Goal: Information Seeking & Learning: Check status

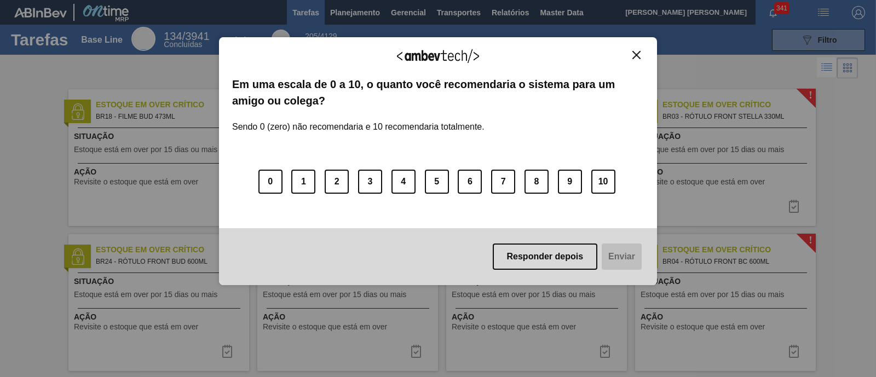
click at [637, 57] on img "Close" at bounding box center [636, 55] width 8 height 8
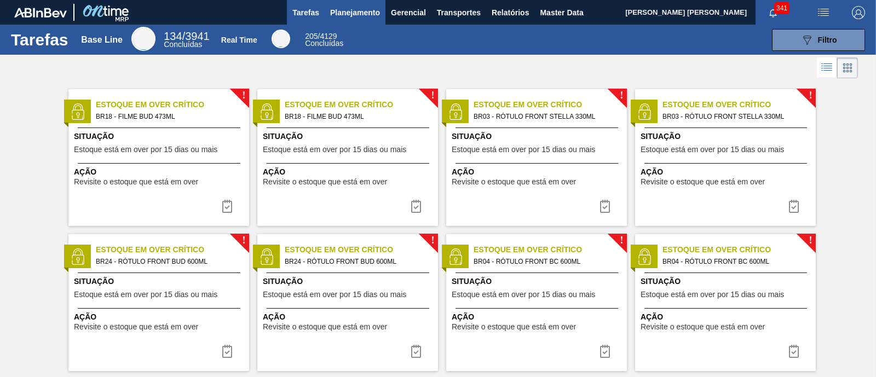
click at [367, 8] on span "Planejamento" at bounding box center [355, 12] width 50 height 13
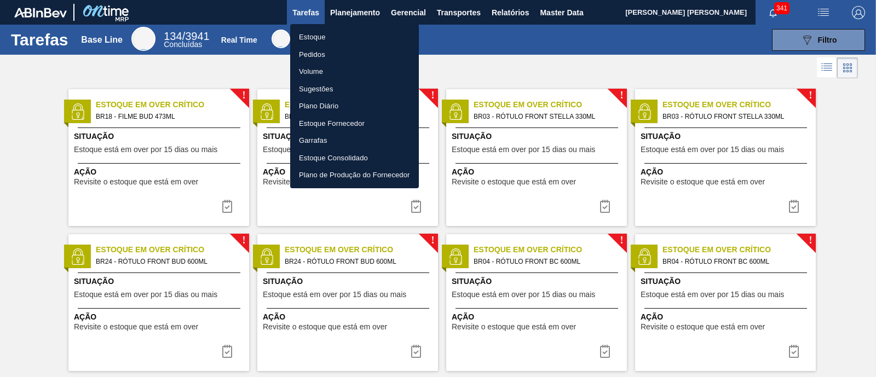
click at [500, 58] on div at bounding box center [438, 188] width 876 height 377
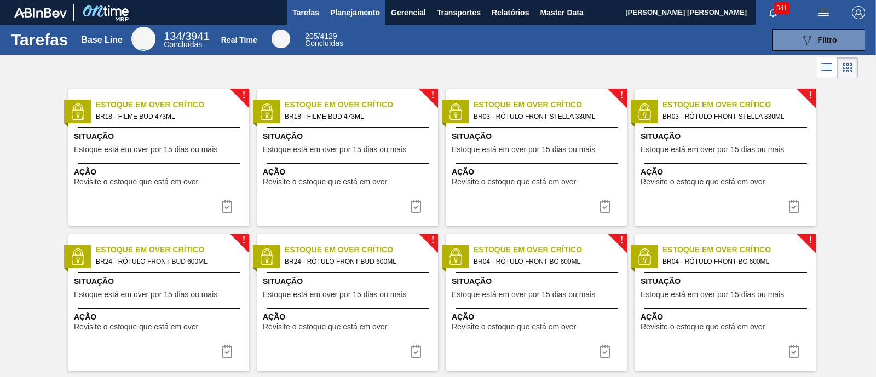
click at [357, 12] on span "Planejamento" at bounding box center [355, 12] width 50 height 13
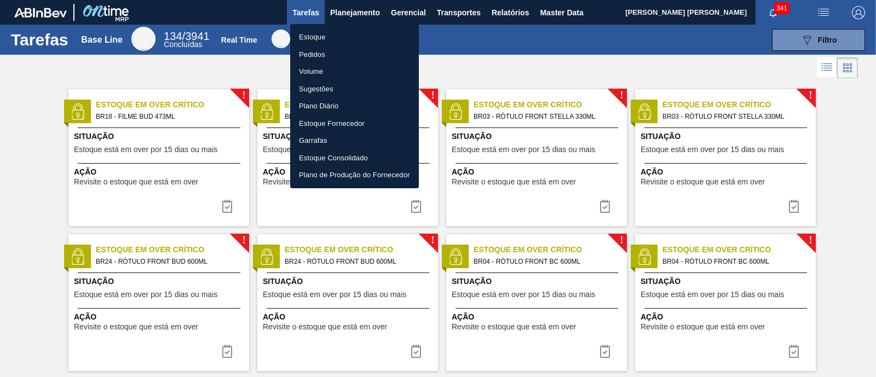
click at [328, 34] on li "Estoque" at bounding box center [354, 37] width 129 height 18
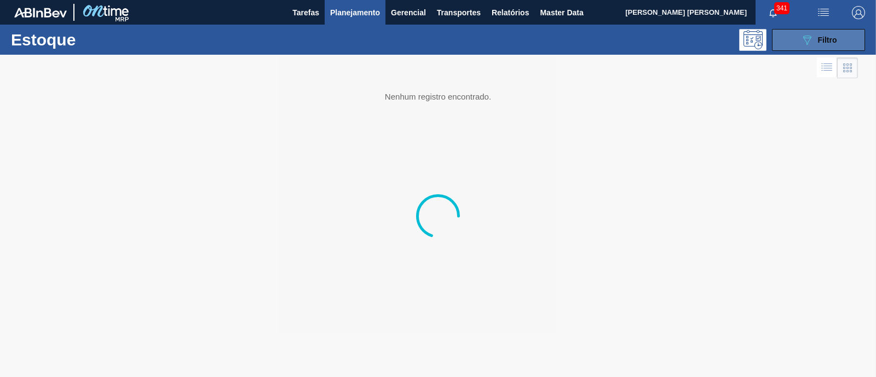
click at [791, 42] on button "089F7B8B-B2A5-4AFE-B5C0-19BA573D28AC Filtro" at bounding box center [818, 40] width 93 height 22
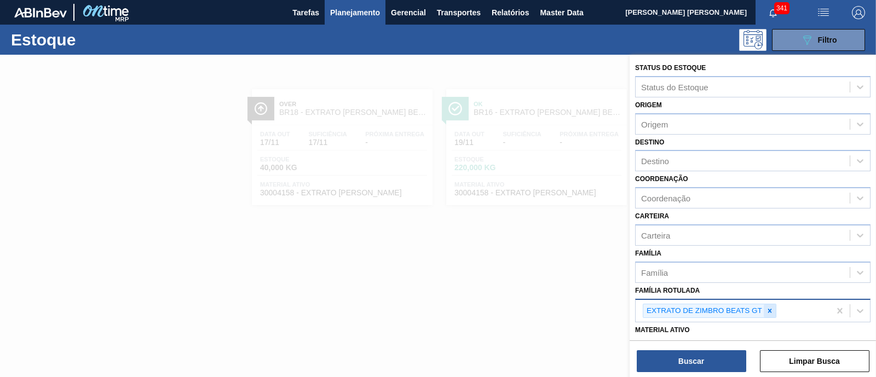
click at [770, 307] on icon at bounding box center [770, 311] width 8 height 8
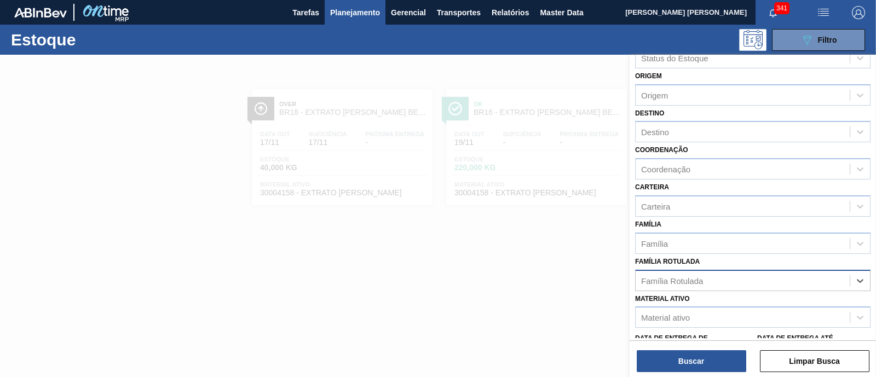
scroll to position [68, 0]
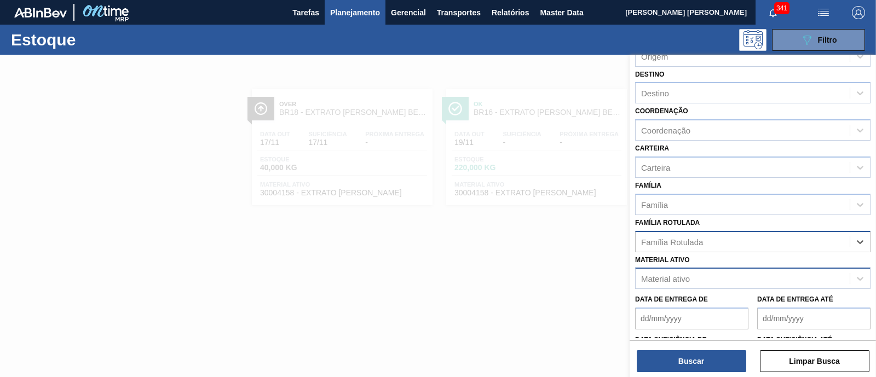
click at [692, 277] on div "Material ativo" at bounding box center [742, 279] width 214 height 16
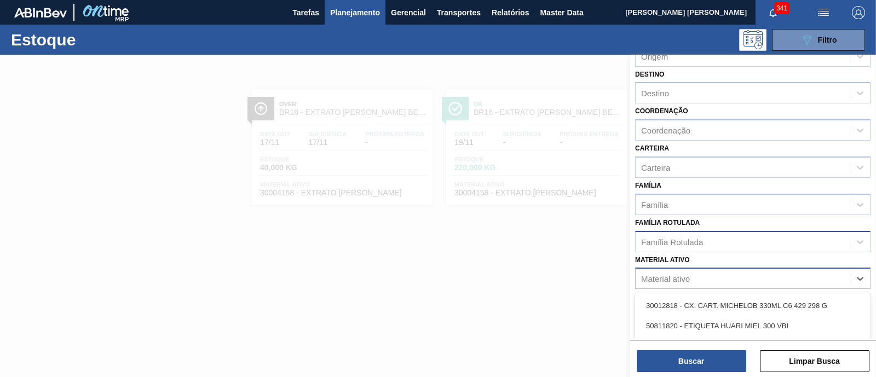
paste ativo "30007319"
type ativo "30007319"
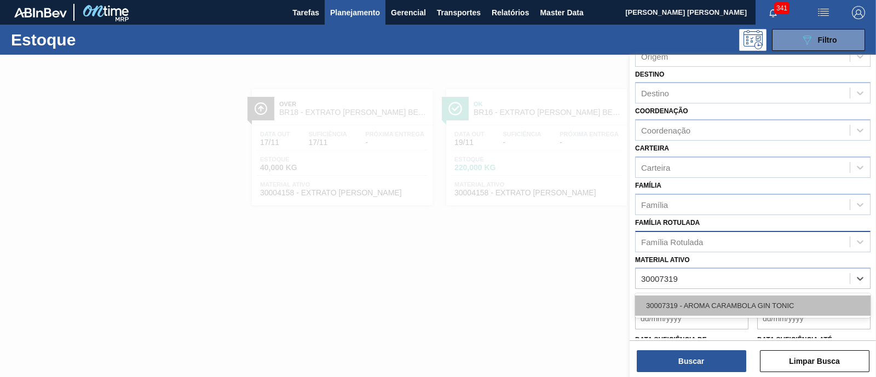
click at [704, 300] on div "30007319 - AROMA CARAMBOLA GIN TONIC" at bounding box center [752, 305] width 235 height 20
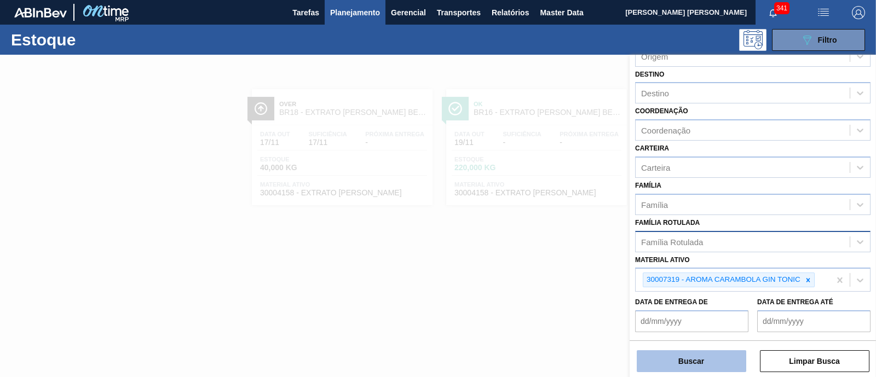
click at [682, 362] on button "Buscar" at bounding box center [690, 361] width 109 height 22
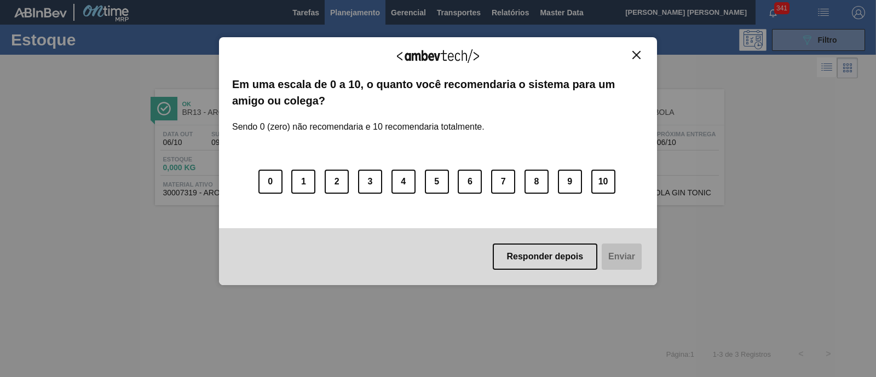
click at [641, 52] on button "Close" at bounding box center [636, 54] width 15 height 9
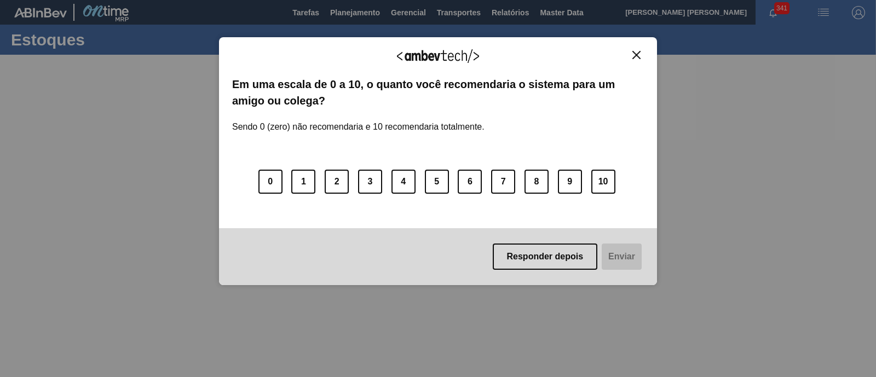
click at [641, 55] on button "Close" at bounding box center [636, 54] width 15 height 9
